Goal: Information Seeking & Learning: Find specific fact

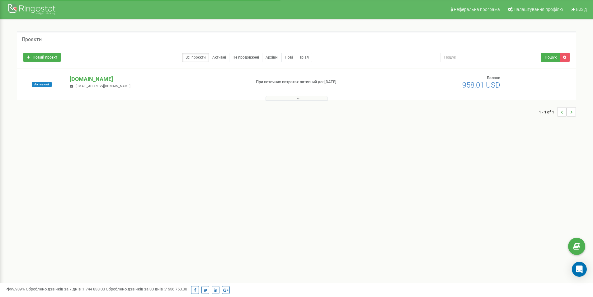
click at [83, 77] on p "[DOMAIN_NAME]" at bounding box center [158, 79] width 176 height 8
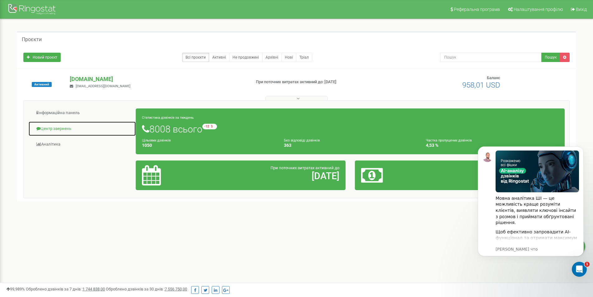
click at [53, 130] on link "Центр звернень" at bounding box center [82, 128] width 108 height 15
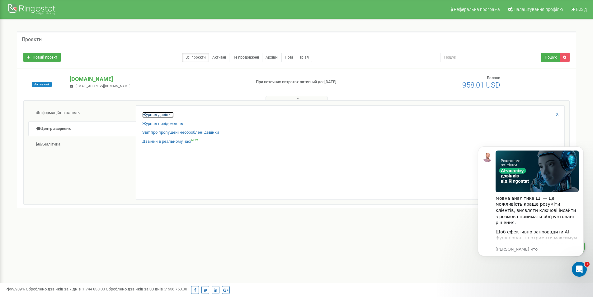
click at [163, 115] on link "Журнал дзвінків" at bounding box center [157, 115] width 31 height 6
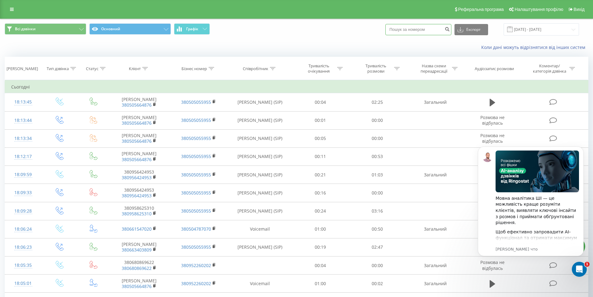
click at [421, 30] on input at bounding box center [418, 29] width 66 height 11
type input "0506061819"
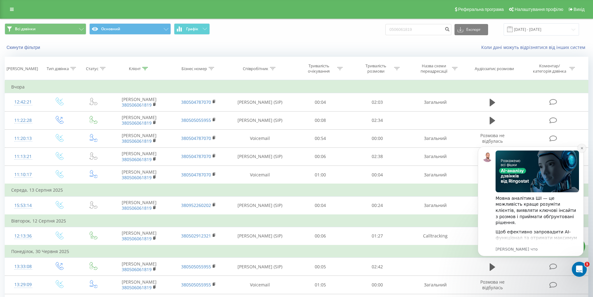
click at [581, 149] on icon "Dismiss notification" at bounding box center [581, 147] width 3 height 3
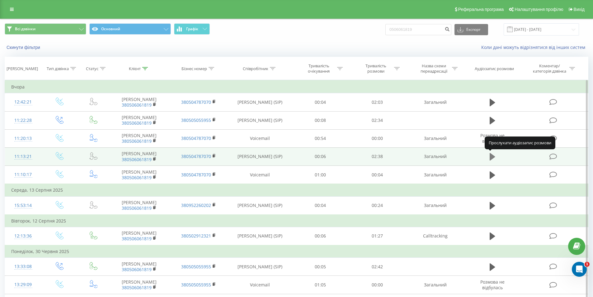
click at [492, 155] on icon at bounding box center [493, 156] width 6 height 7
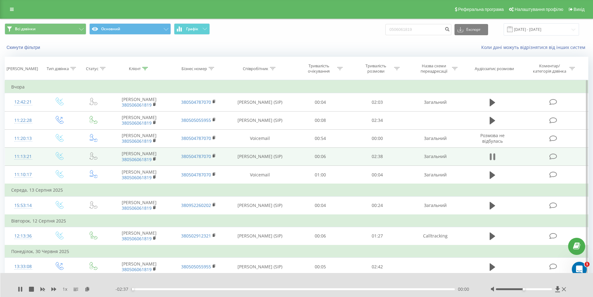
click at [493, 157] on icon at bounding box center [493, 156] width 6 height 9
click at [557, 288] on icon at bounding box center [557, 289] width 5 height 6
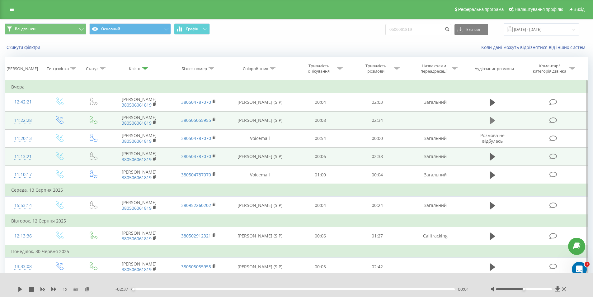
click at [492, 122] on icon at bounding box center [493, 120] width 6 height 7
click at [493, 122] on icon at bounding box center [493, 120] width 6 height 9
click at [556, 288] on icon at bounding box center [557, 289] width 5 height 6
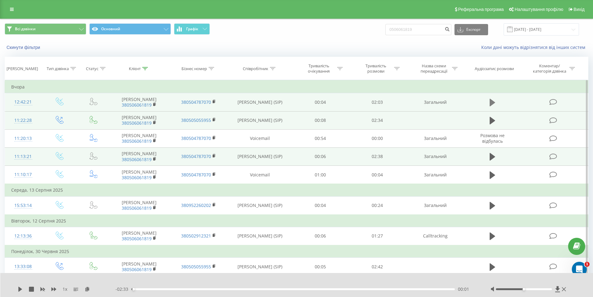
click at [491, 101] on icon at bounding box center [493, 102] width 6 height 7
click at [492, 102] on icon at bounding box center [493, 102] width 6 height 9
click at [557, 289] on icon at bounding box center [557, 289] width 5 height 6
